Goal: Task Accomplishment & Management: Use online tool/utility

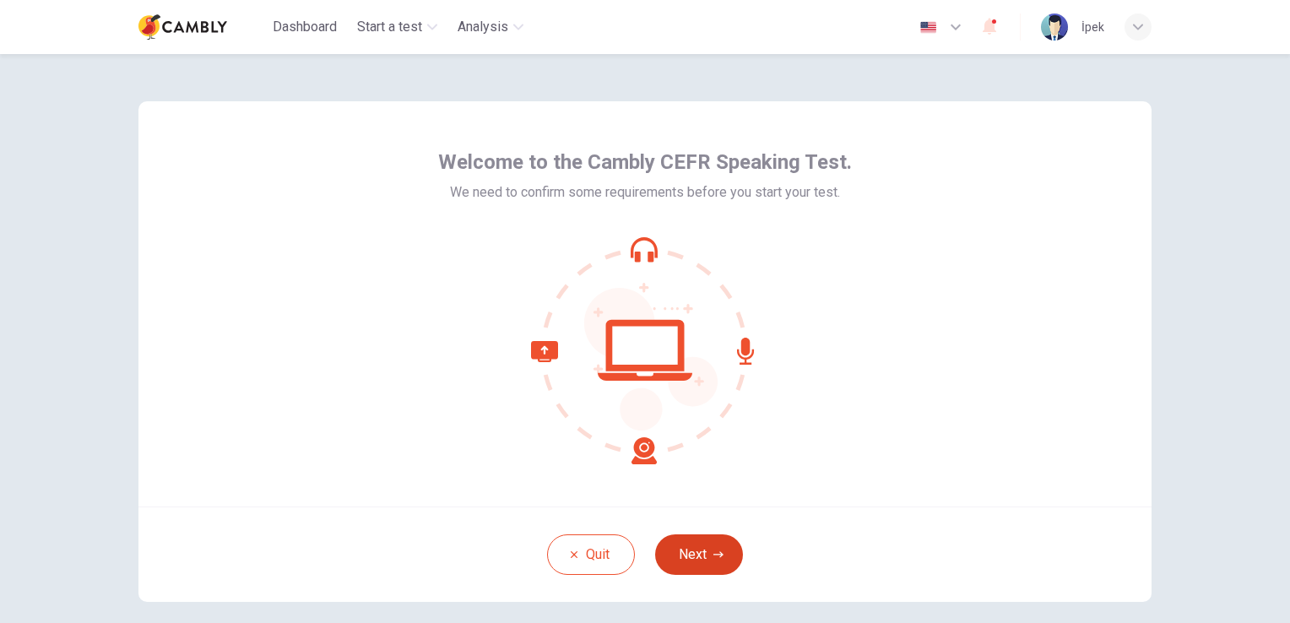
click at [706, 562] on button "Next" at bounding box center [699, 554] width 88 height 41
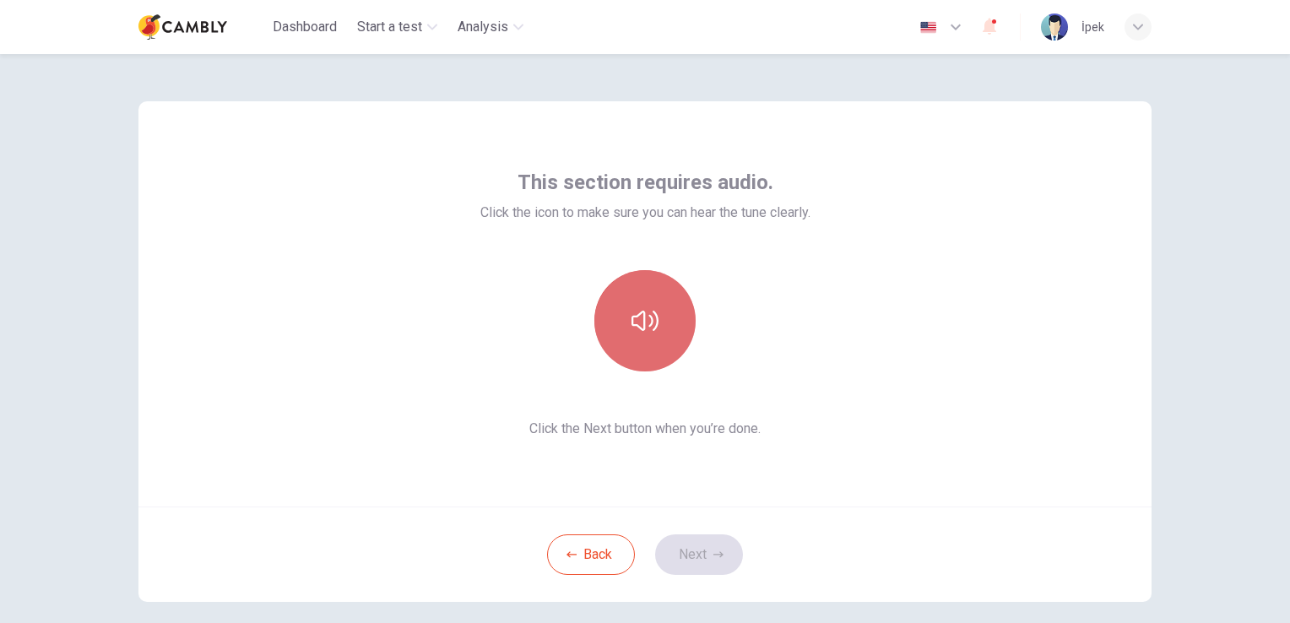
click at [668, 337] on button "button" at bounding box center [644, 320] width 101 height 101
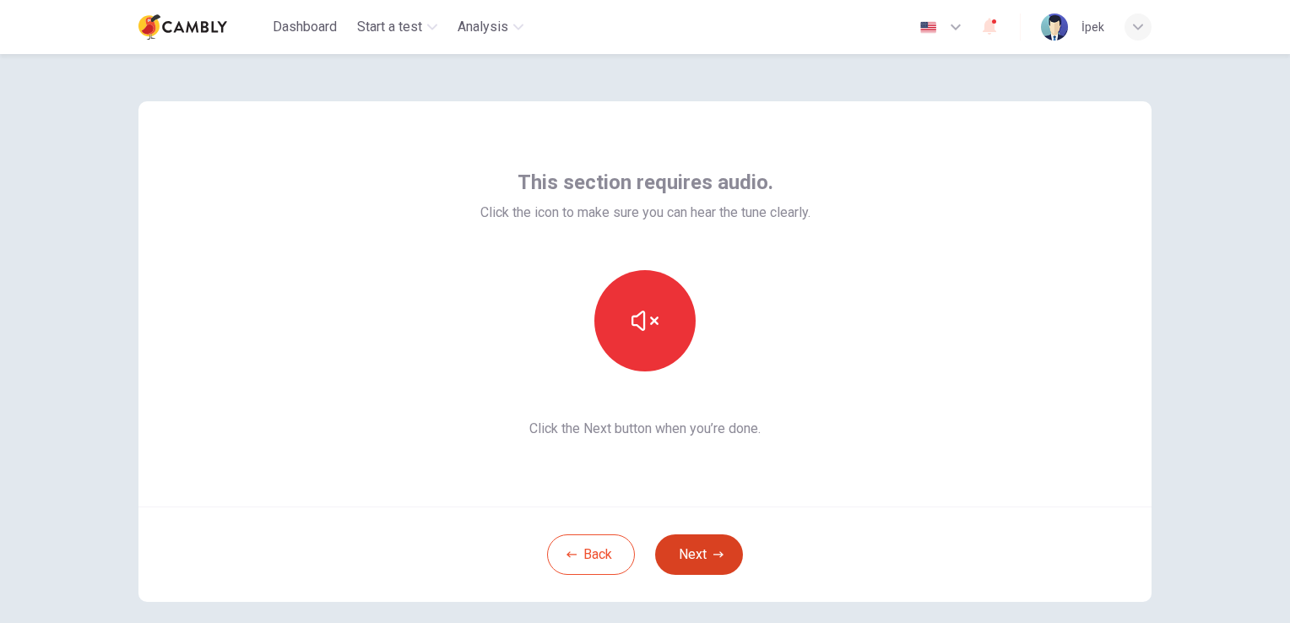
click at [712, 563] on button "Next" at bounding box center [699, 554] width 88 height 41
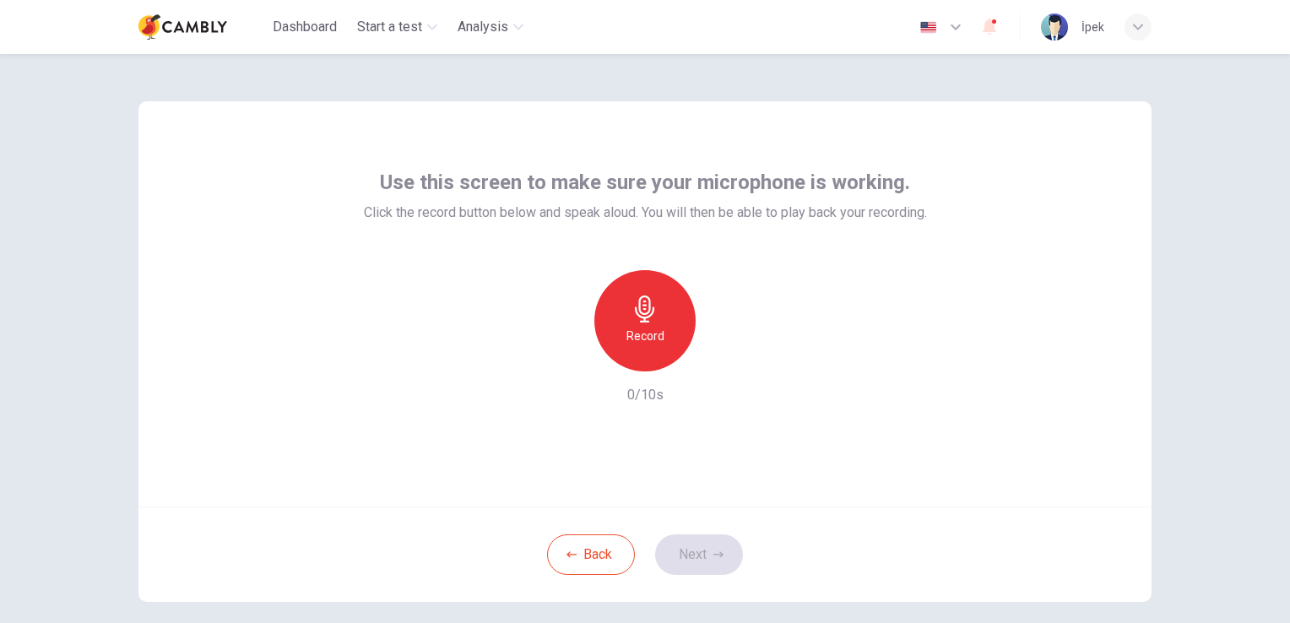
click at [628, 331] on h6 "Record" at bounding box center [645, 336] width 38 height 20
click at [717, 530] on div "Back Next" at bounding box center [644, 553] width 1013 height 95
click at [717, 549] on button "Next" at bounding box center [699, 554] width 88 height 41
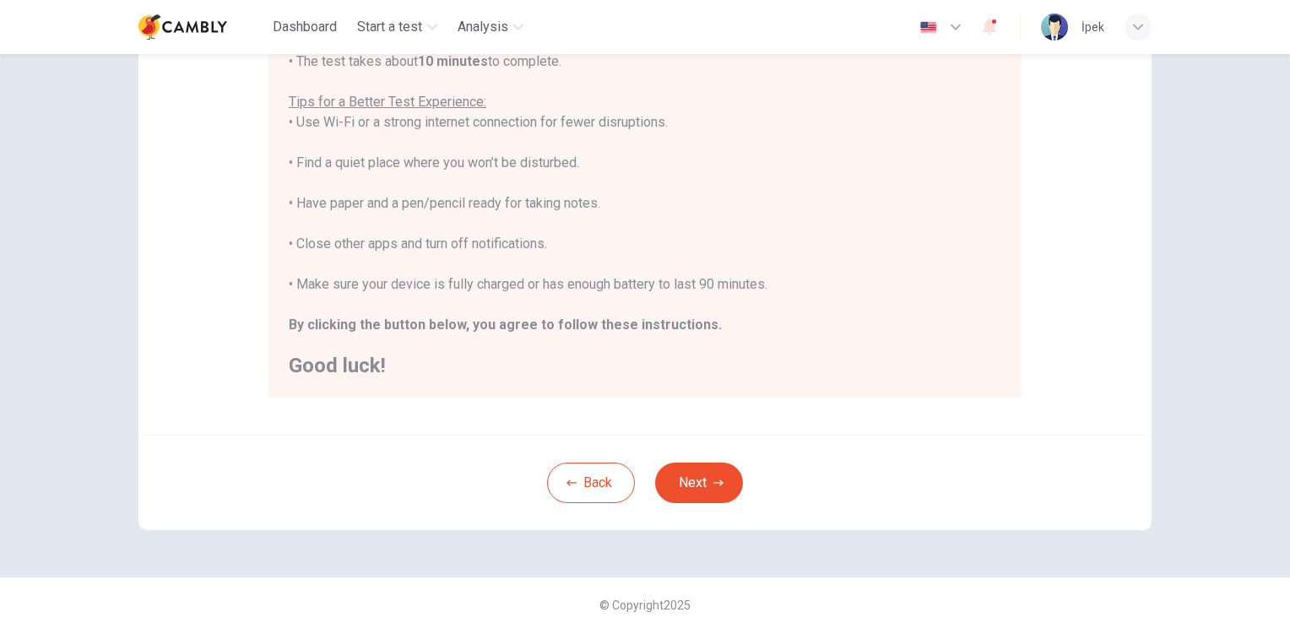
scroll to position [315, 0]
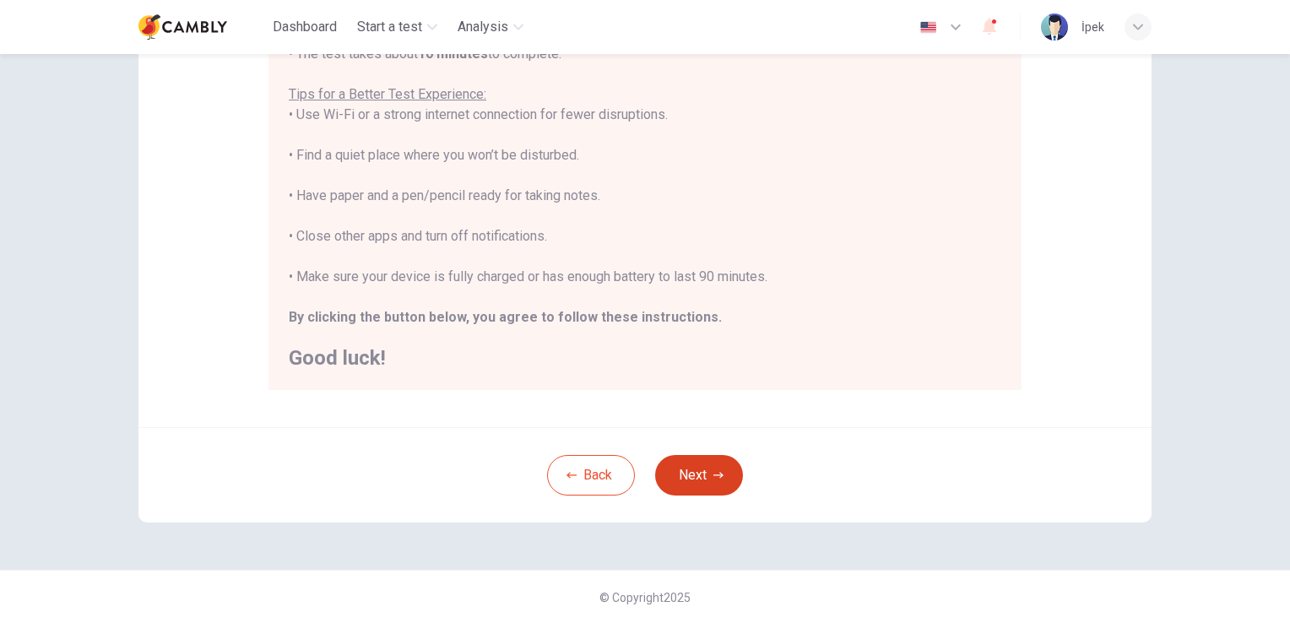
click at [699, 473] on button "Next" at bounding box center [699, 475] width 88 height 41
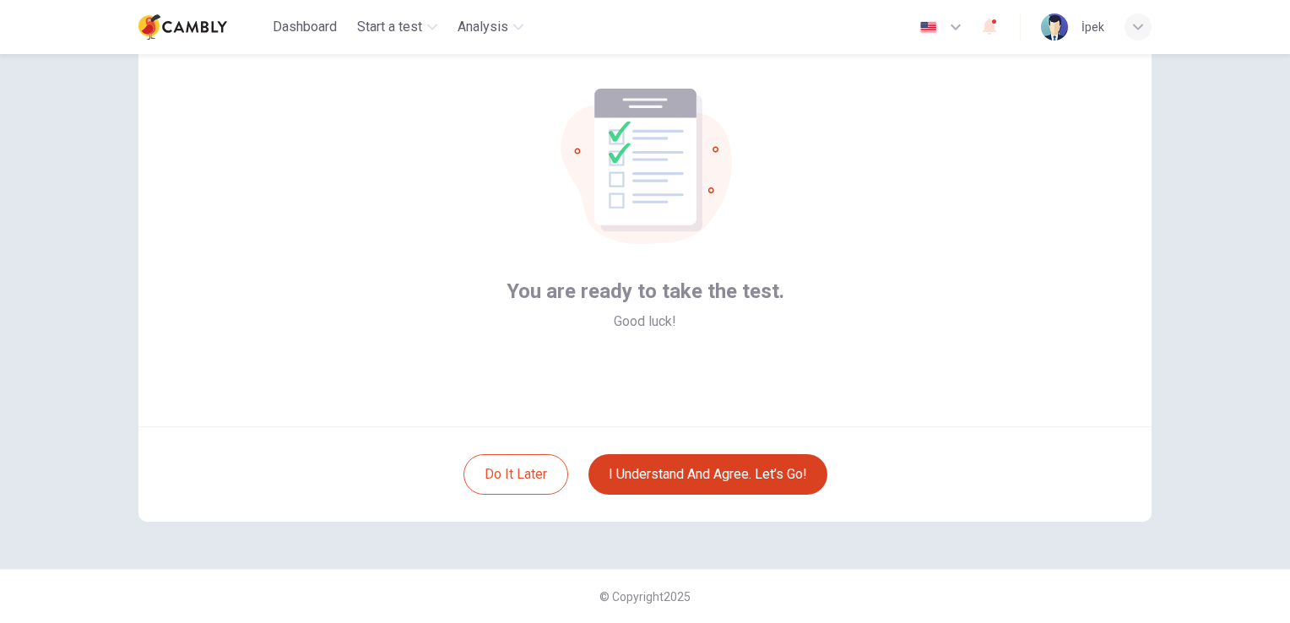
scroll to position [79, 0]
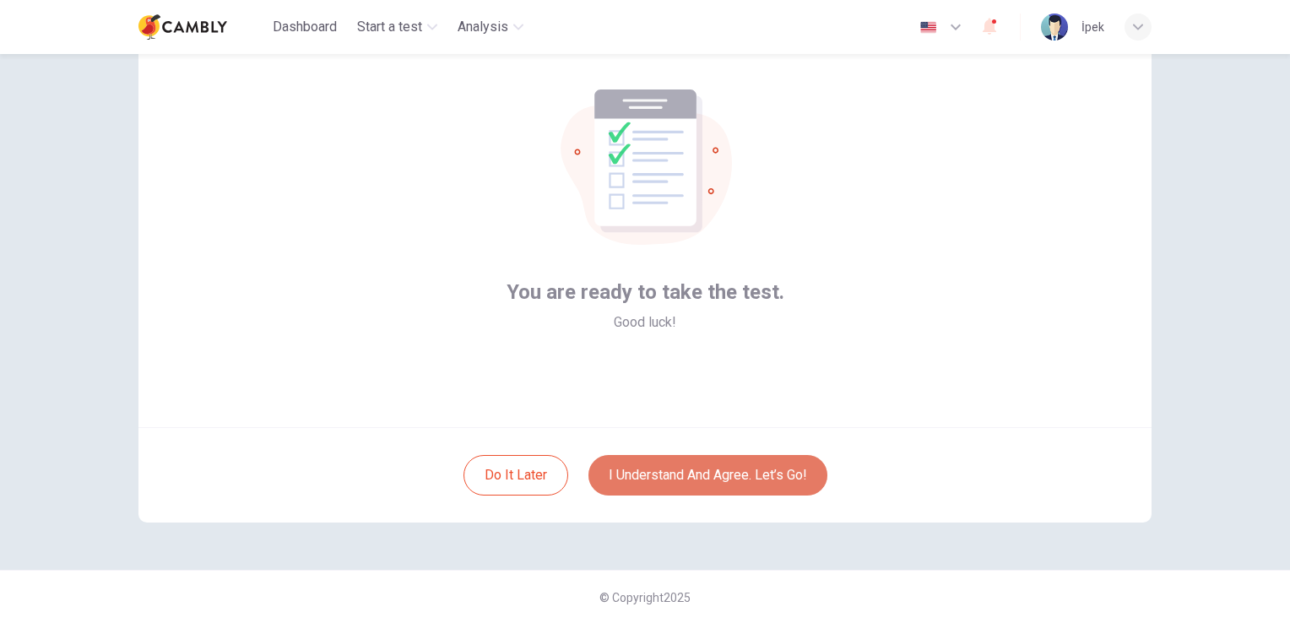
click at [702, 487] on button "I understand and agree. Let’s go!" at bounding box center [707, 475] width 239 height 41
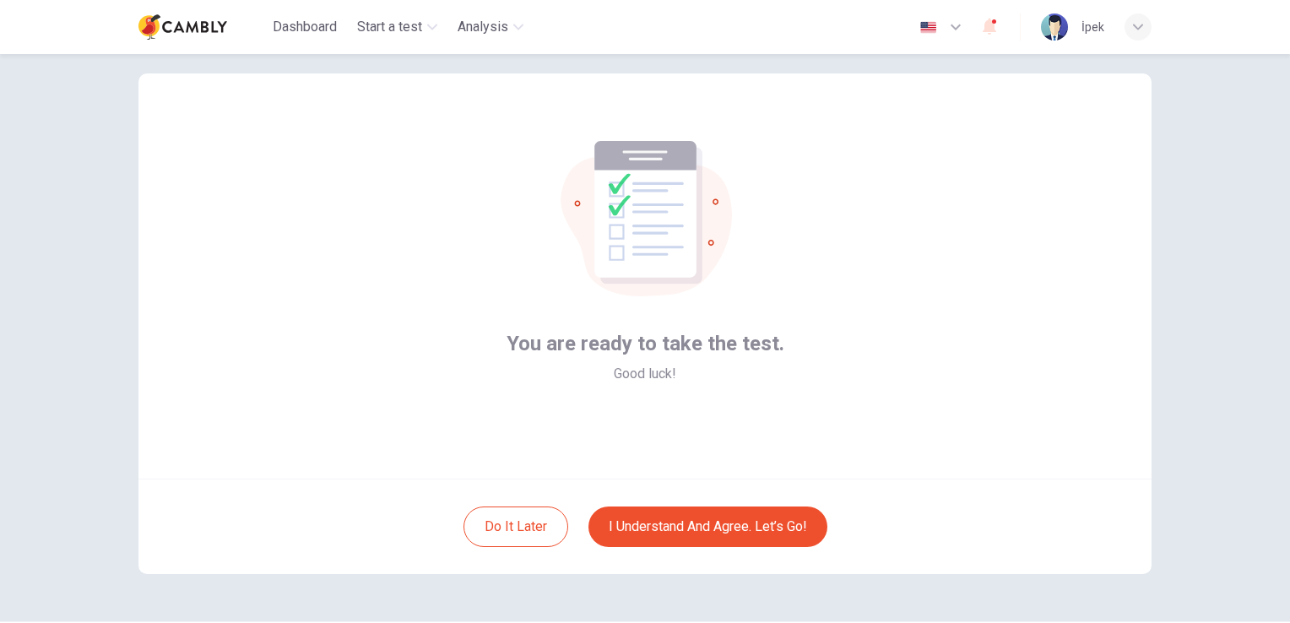
scroll to position [0, 0]
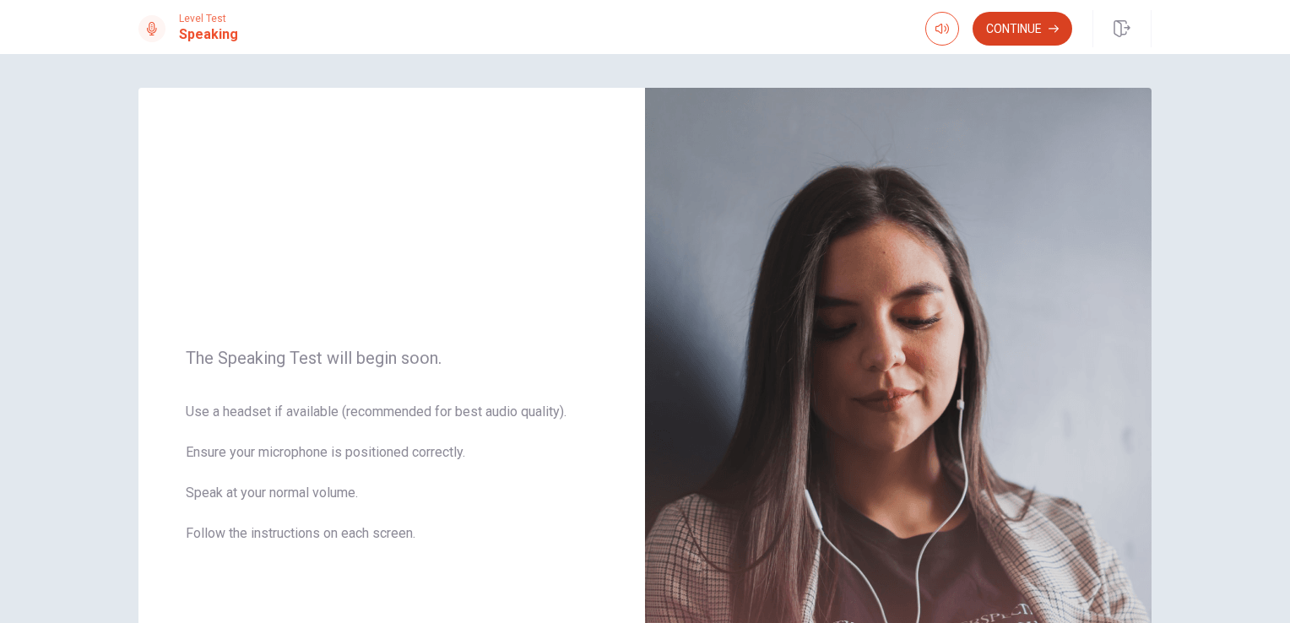
click at [1001, 41] on button "Continue" at bounding box center [1022, 29] width 100 height 34
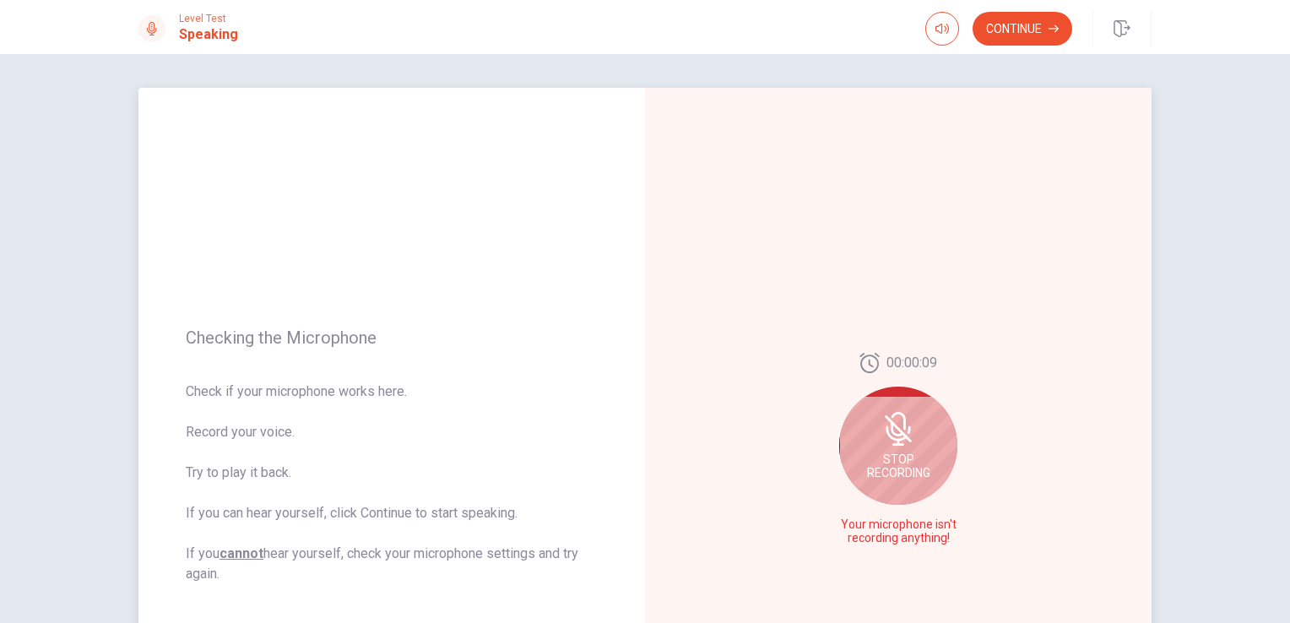
scroll to position [84, 0]
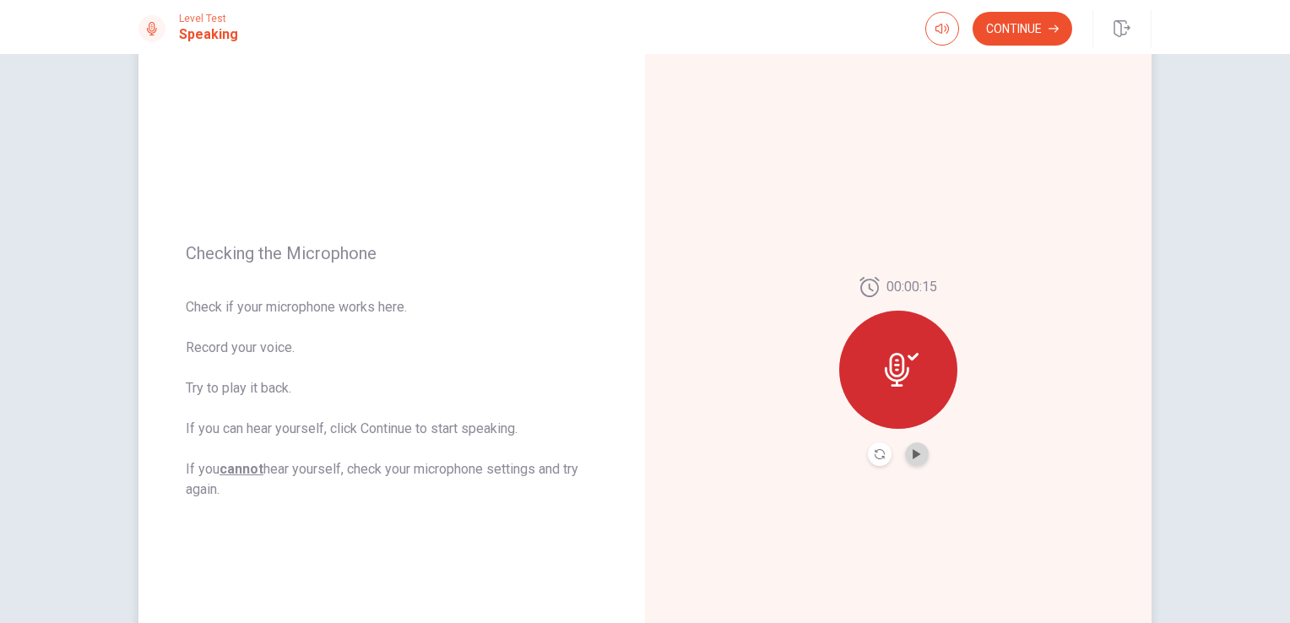
click at [906, 457] on button "Play Audio" at bounding box center [917, 454] width 24 height 24
click at [727, 549] on div "00:00:15" at bounding box center [898, 371] width 506 height 736
click at [683, 238] on div "00:00:15" at bounding box center [898, 371] width 506 height 736
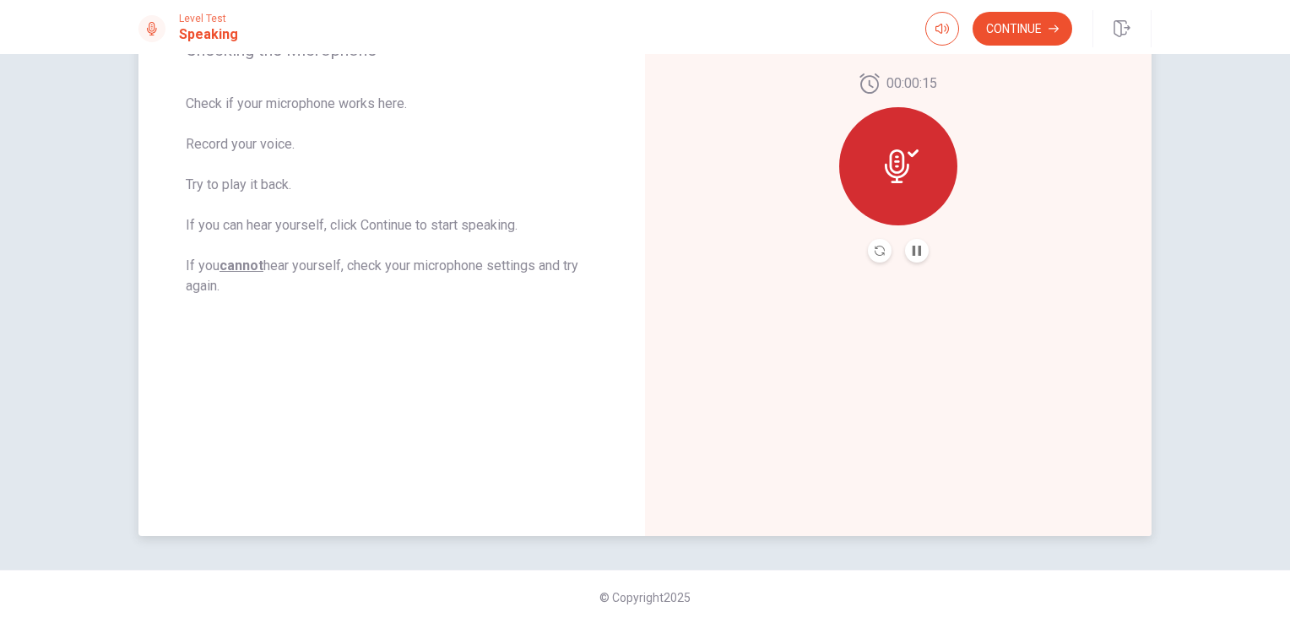
scroll to position [0, 0]
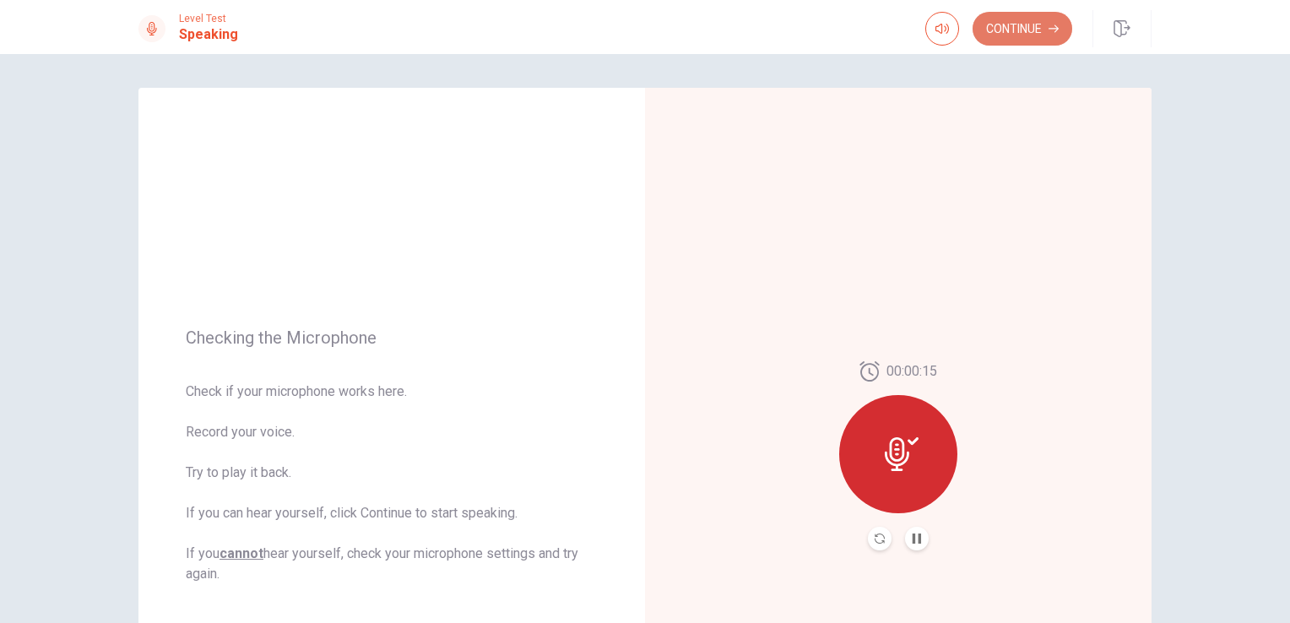
click at [1037, 30] on button "Continue" at bounding box center [1022, 29] width 100 height 34
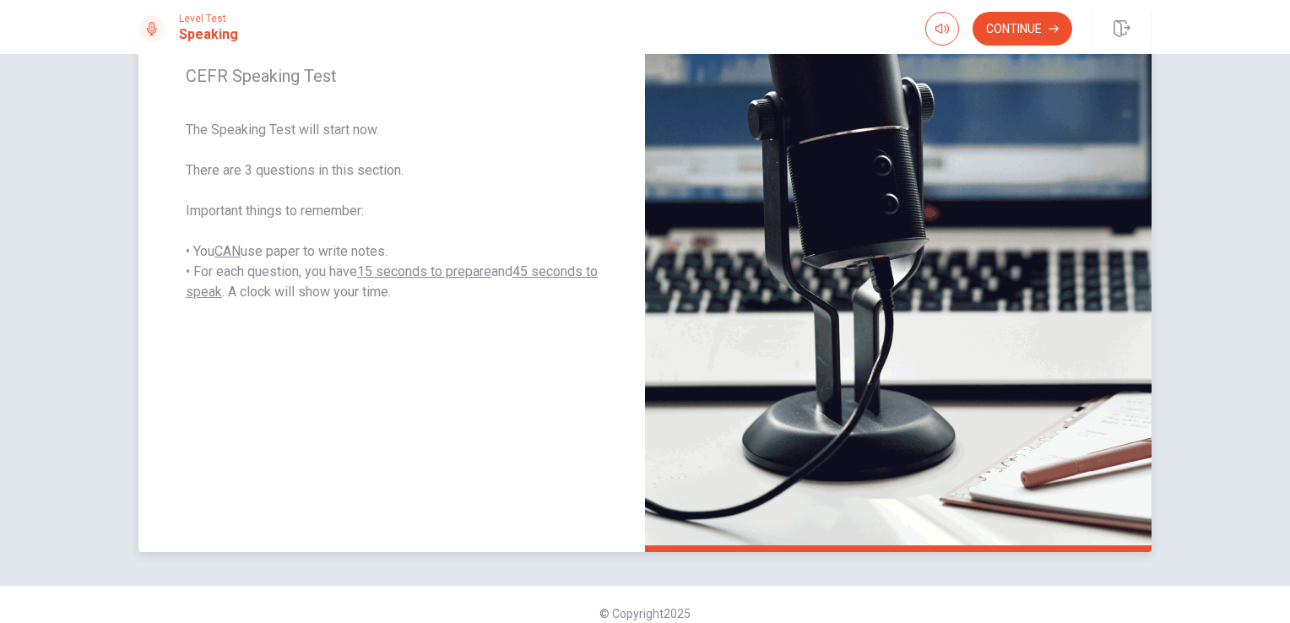
scroll to position [288, 0]
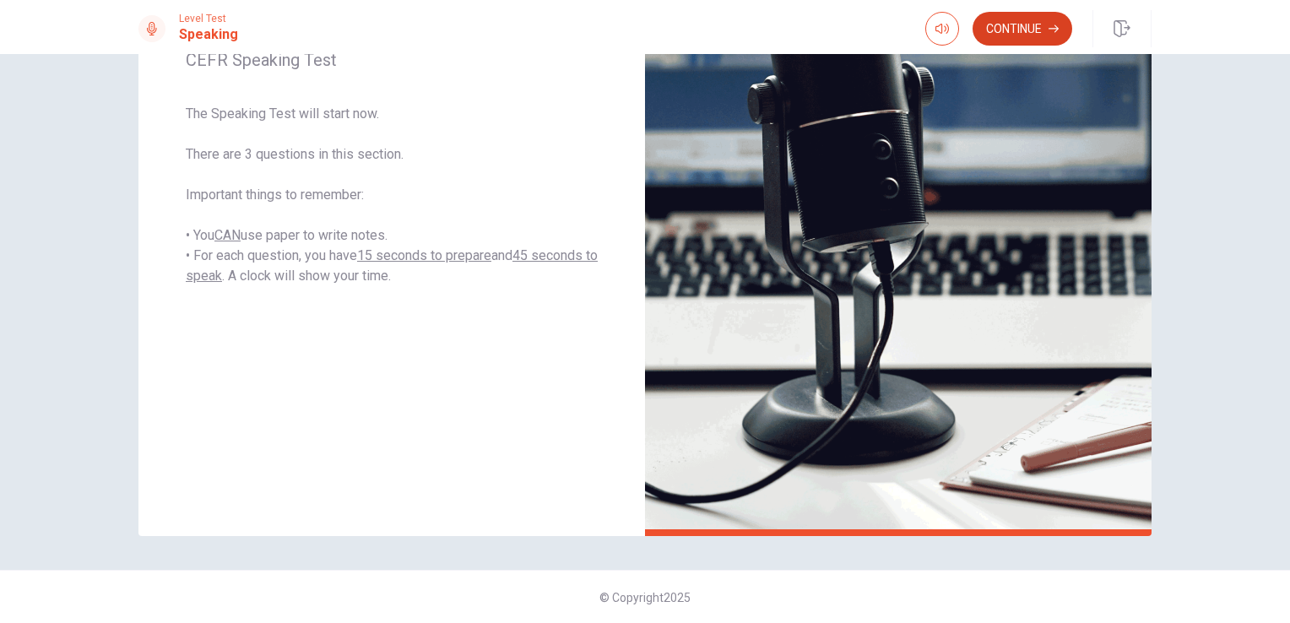
click at [996, 38] on button "Continue" at bounding box center [1022, 29] width 100 height 34
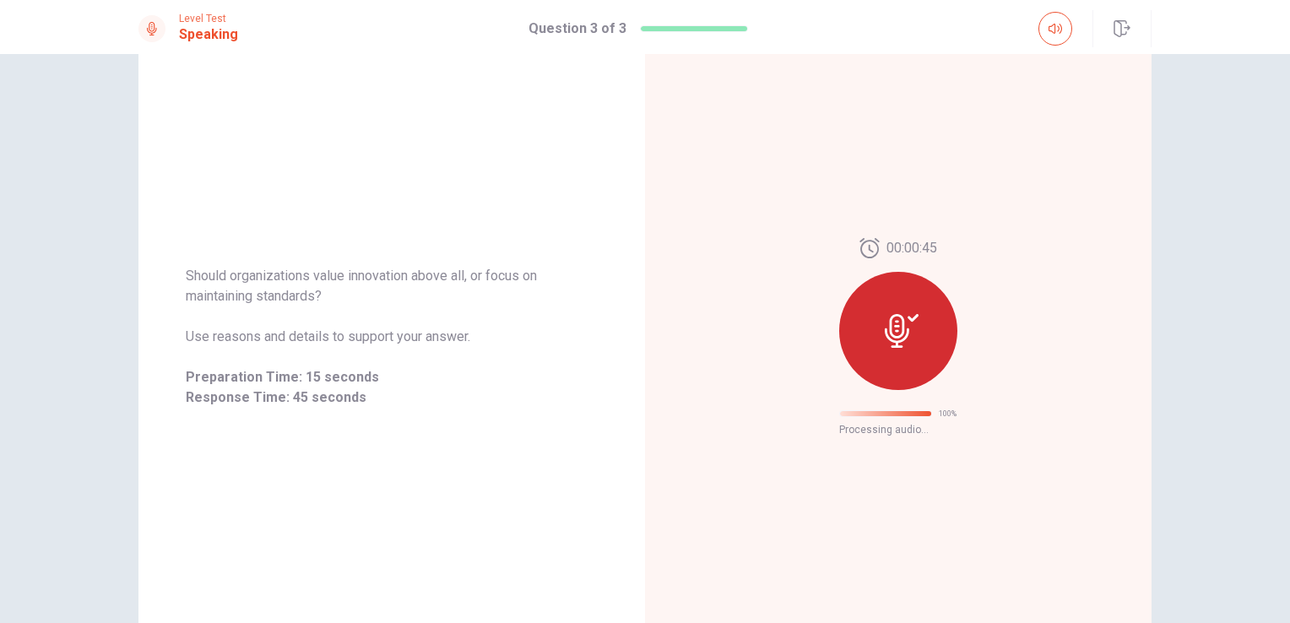
scroll to position [0, 0]
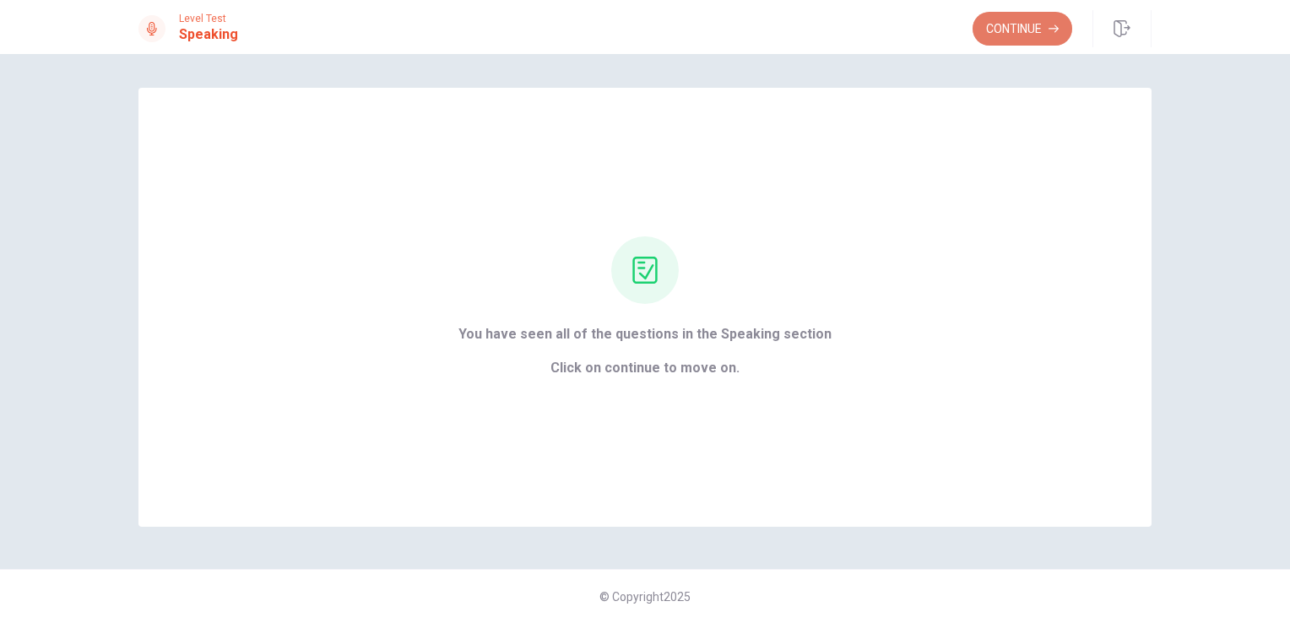
click at [1028, 30] on button "Continue" at bounding box center [1022, 29] width 100 height 34
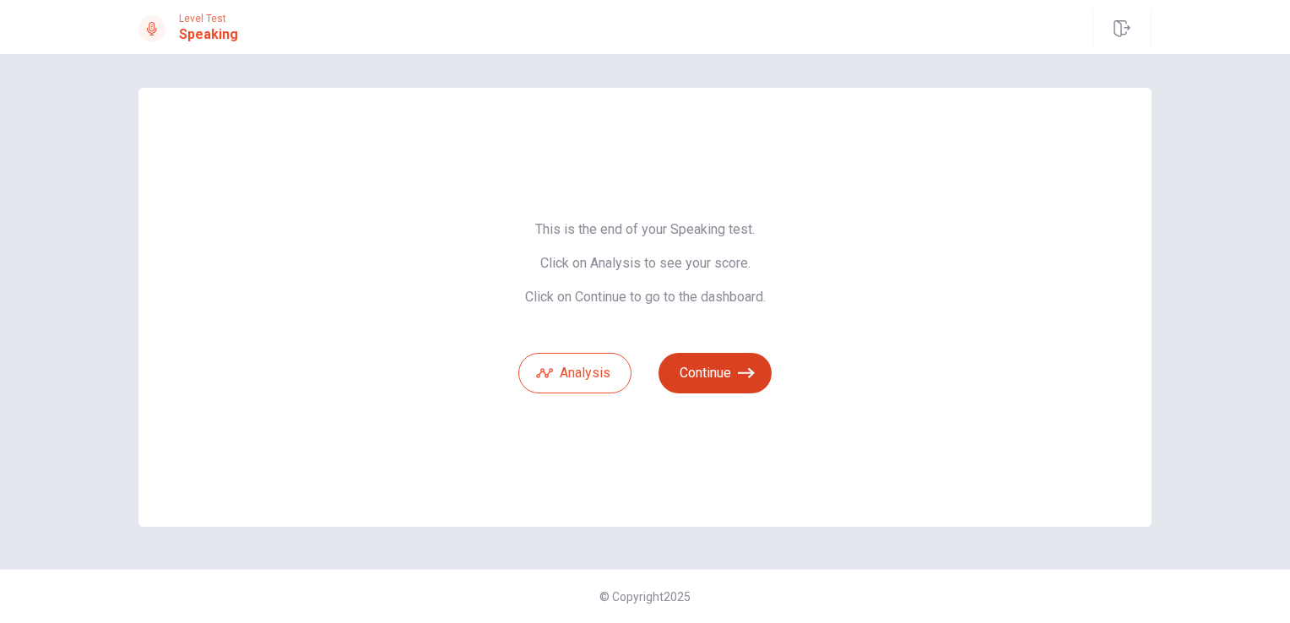
click at [744, 382] on button "Continue" at bounding box center [714, 373] width 113 height 41
